Goal: Task Accomplishment & Management: Complete application form

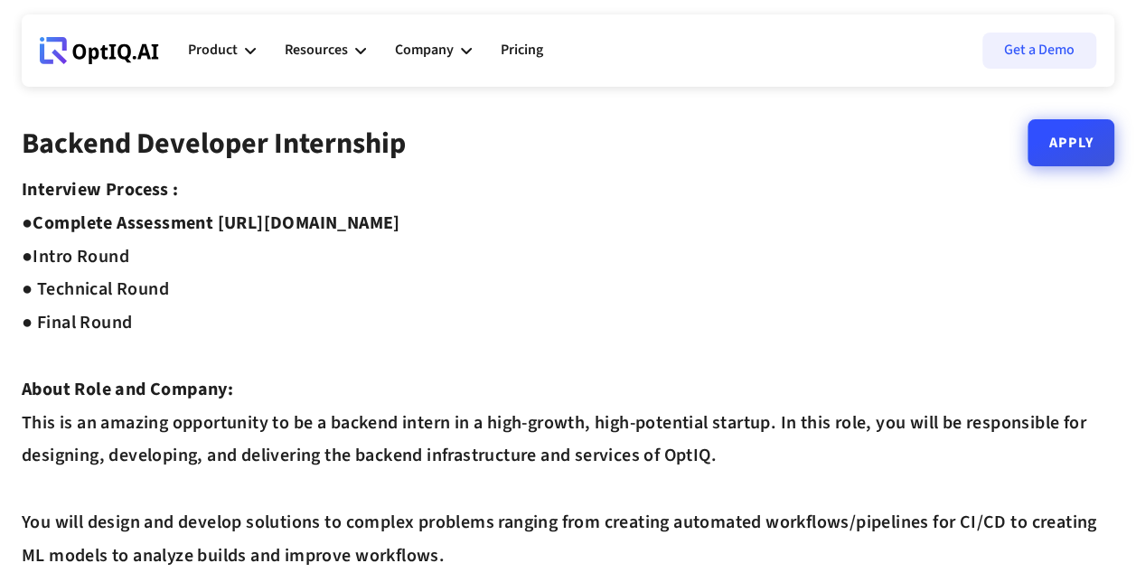
click at [1078, 144] on link "Apply" at bounding box center [1071, 142] width 87 height 47
click at [1060, 151] on link "Apply" at bounding box center [1071, 142] width 87 height 47
copy strong "https://equip.co/assessments/GNUQn/"
drag, startPoint x: 222, startPoint y: 220, endPoint x: 589, endPoint y: 219, distance: 366.2
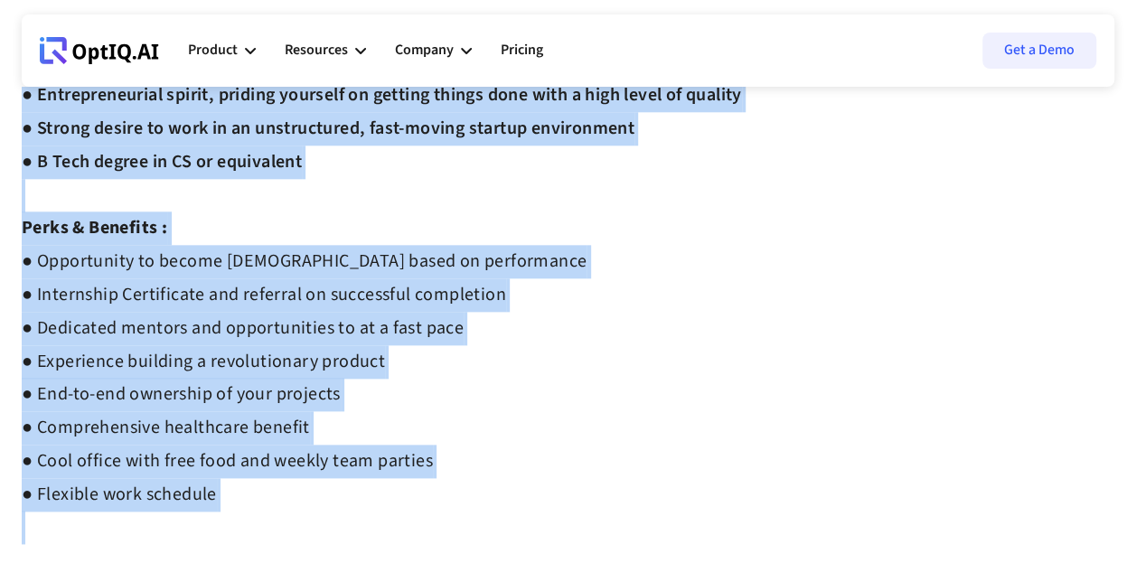
scroll to position [1085, 0]
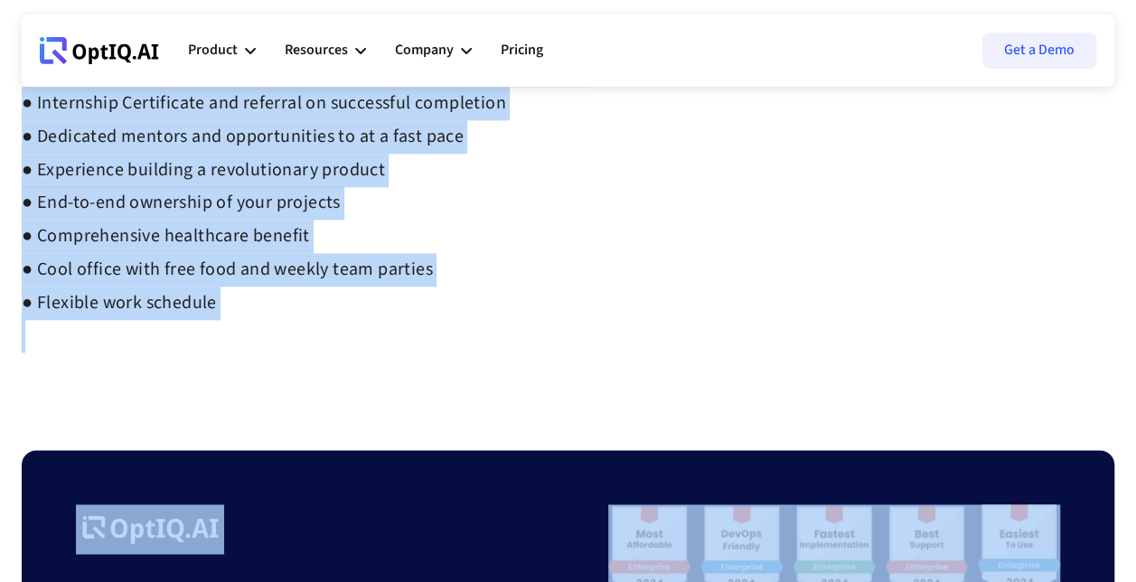
copy div "Backend Developer Internship Apply Interview Process : ● Complete Assessment ht…"
drag, startPoint x: 51, startPoint y: 158, endPoint x: 246, endPoint y: 259, distance: 219.6
drag, startPoint x: 246, startPoint y: 259, endPoint x: 262, endPoint y: 256, distance: 16.5
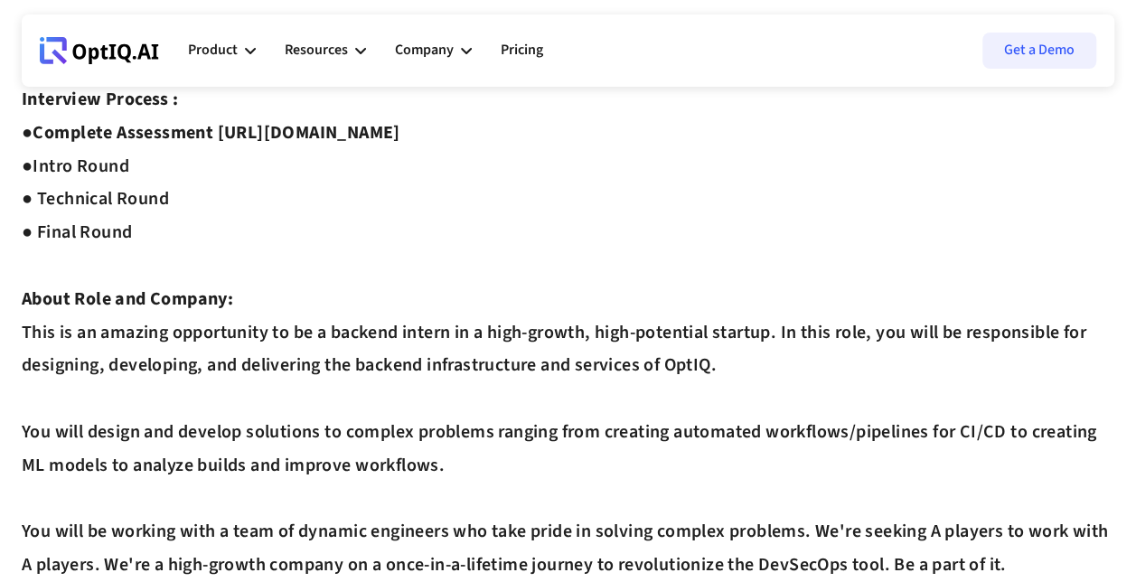
scroll to position [0, 0]
